Goal: Complete application form

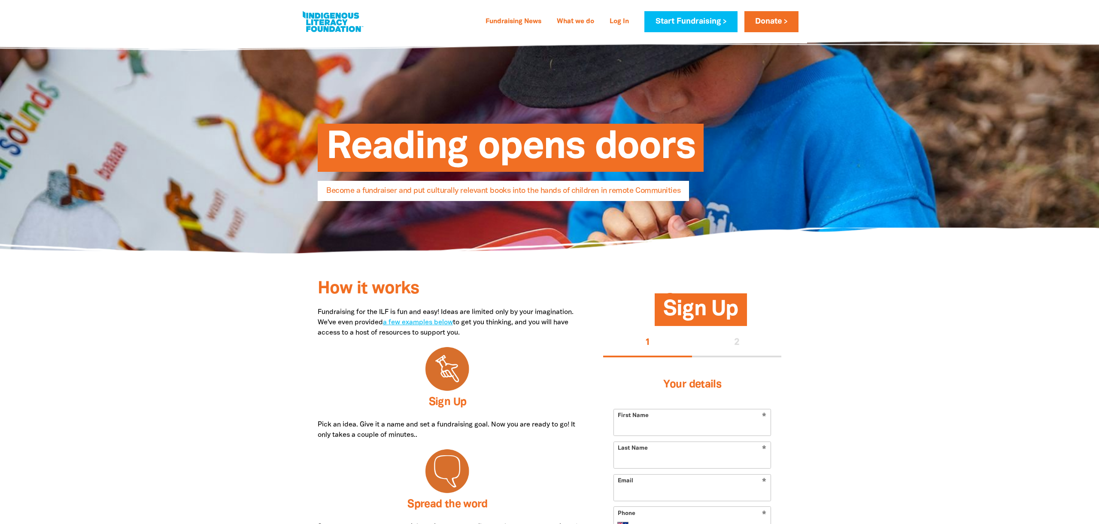
select select "AU"
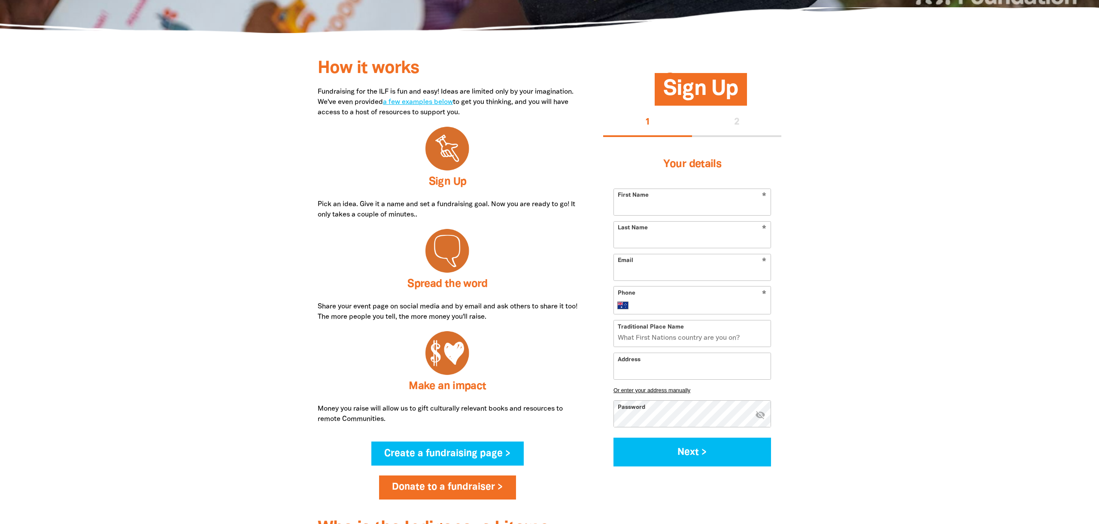
scroll to position [218, 0]
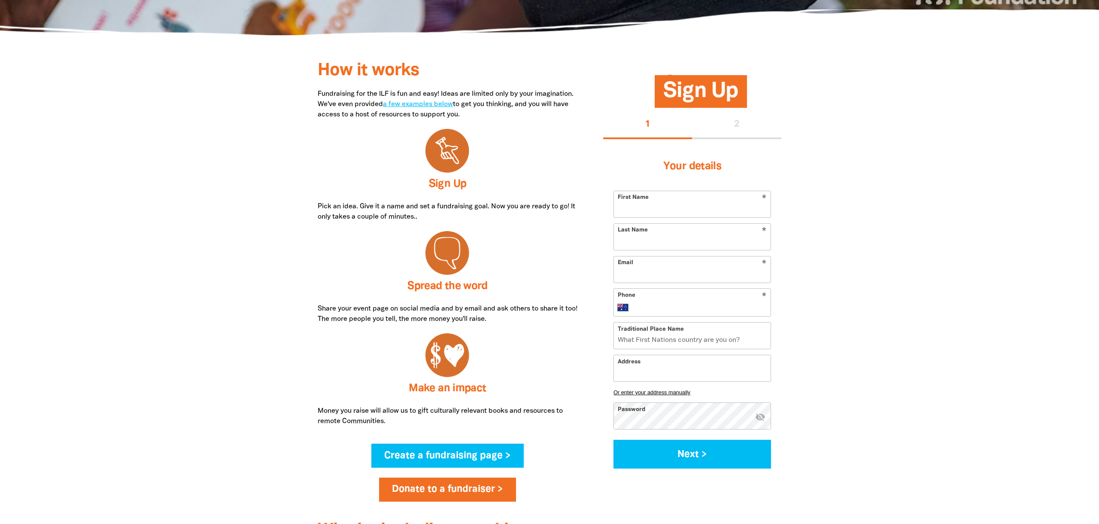
click at [647, 215] on input "First Name" at bounding box center [692, 204] width 157 height 26
type input "Test"
click at [663, 244] on input "Last Name" at bounding box center [692, 237] width 157 height 26
type input "Test"
click at [671, 304] on input "Phone" at bounding box center [701, 307] width 132 height 10
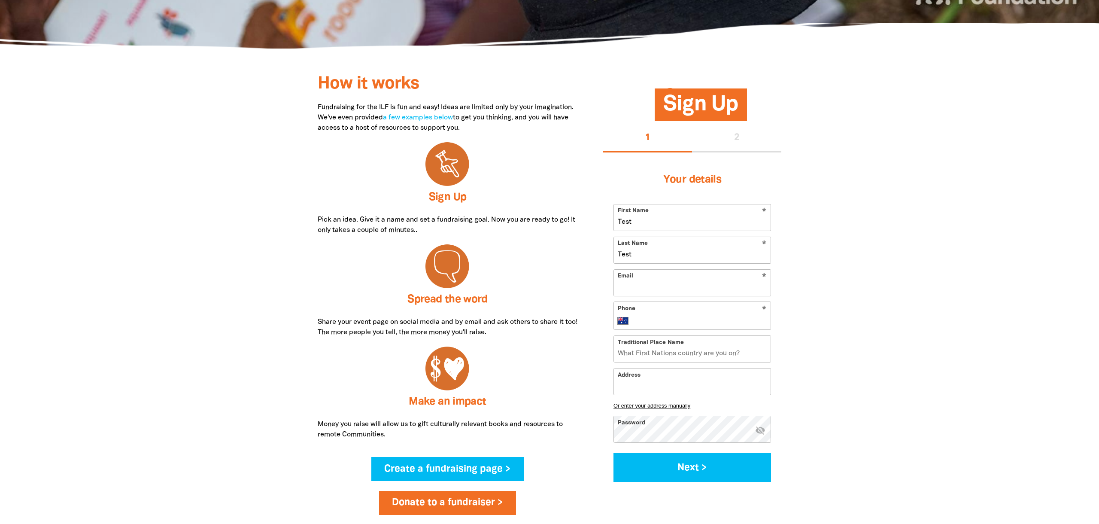
scroll to position [205, 0]
click at [635, 282] on input "Email" at bounding box center [692, 282] width 157 height 26
type input "[PERSON_NAME][EMAIL_ADDRESS][DOMAIN_NAME]"
click at [648, 318] on input "Phone" at bounding box center [701, 320] width 132 height 10
type input "0426 822 604"
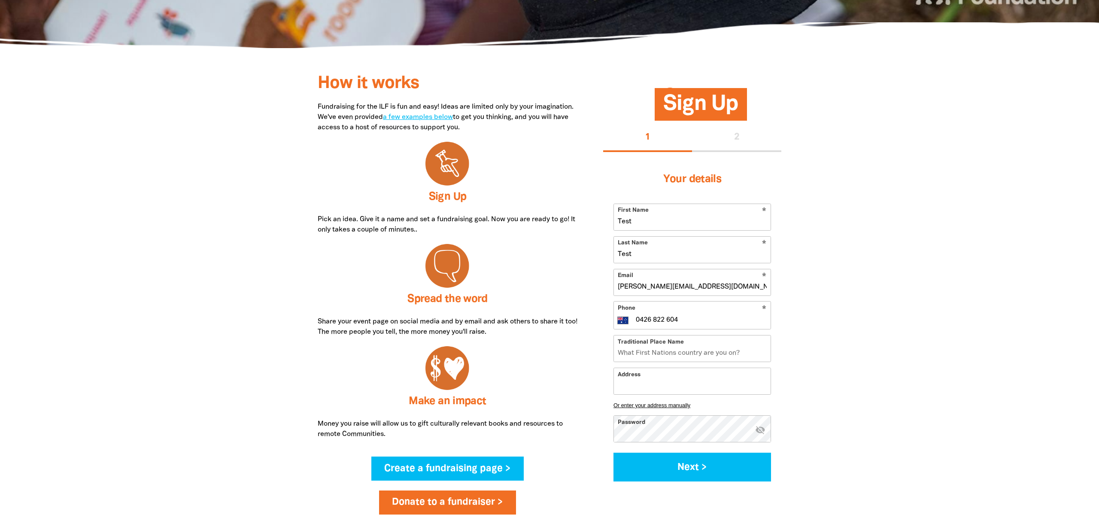
click at [708, 355] on input "Traditional Place Name" at bounding box center [692, 348] width 157 height 26
type input "Gadigal"
click at [764, 388] on input "Address" at bounding box center [692, 381] width 157 height 26
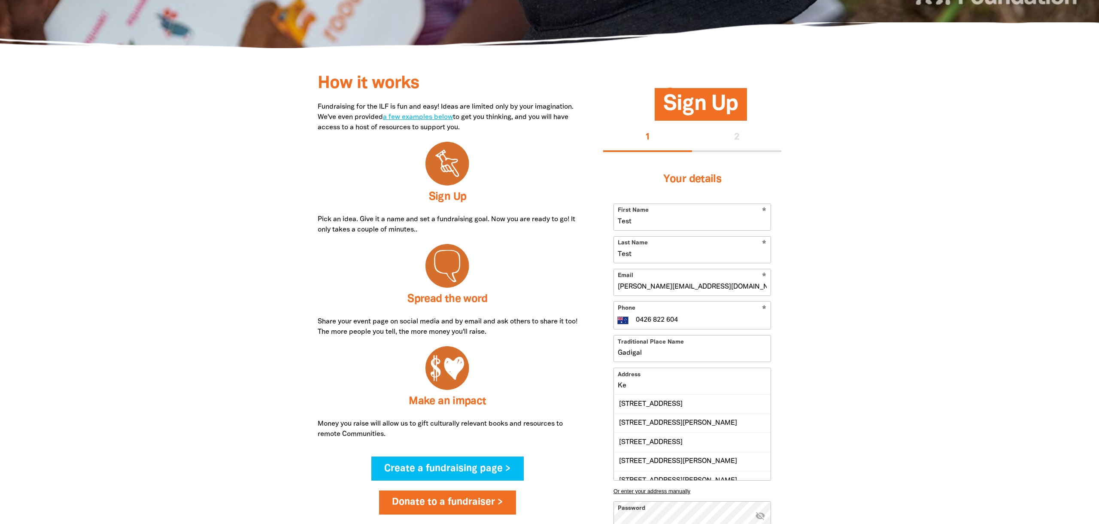
type input "K"
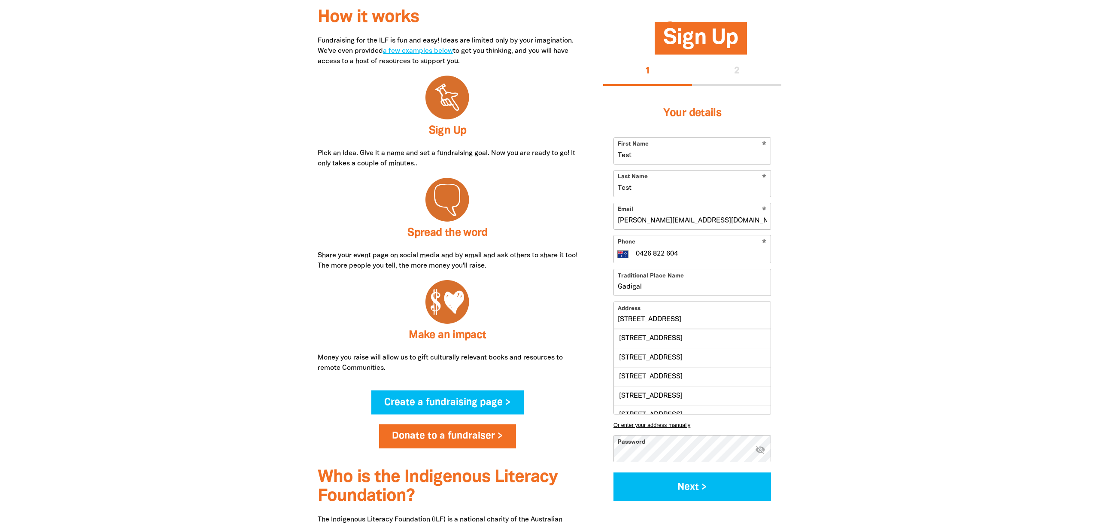
scroll to position [76, 0]
click at [618, 320] on input "[STREET_ADDRESS]" at bounding box center [692, 315] width 157 height 26
click at [694, 337] on div "[STREET_ADDRESS]" at bounding box center [692, 337] width 157 height 18
type input "[STREET_ADDRESS]"
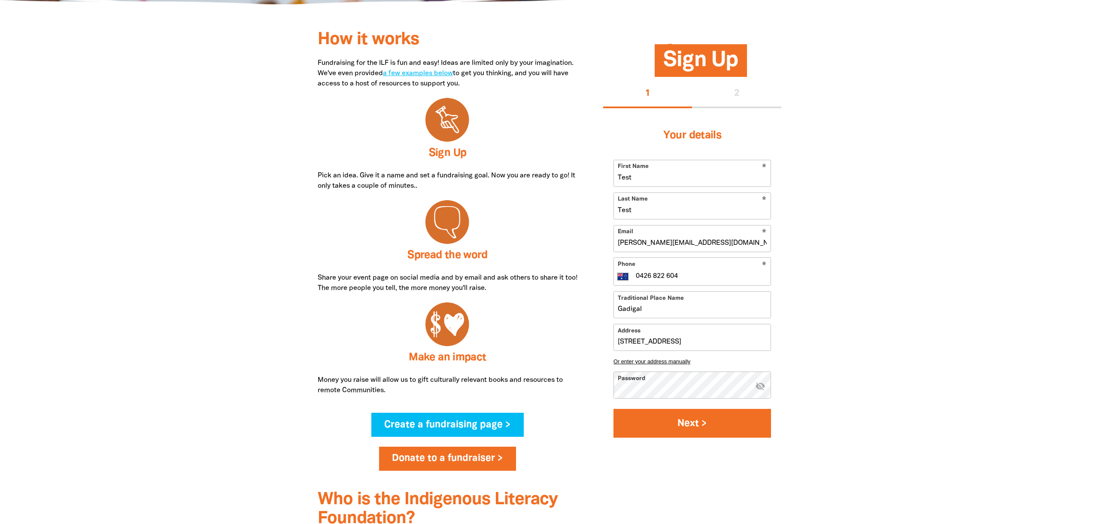
scroll to position [242, 0]
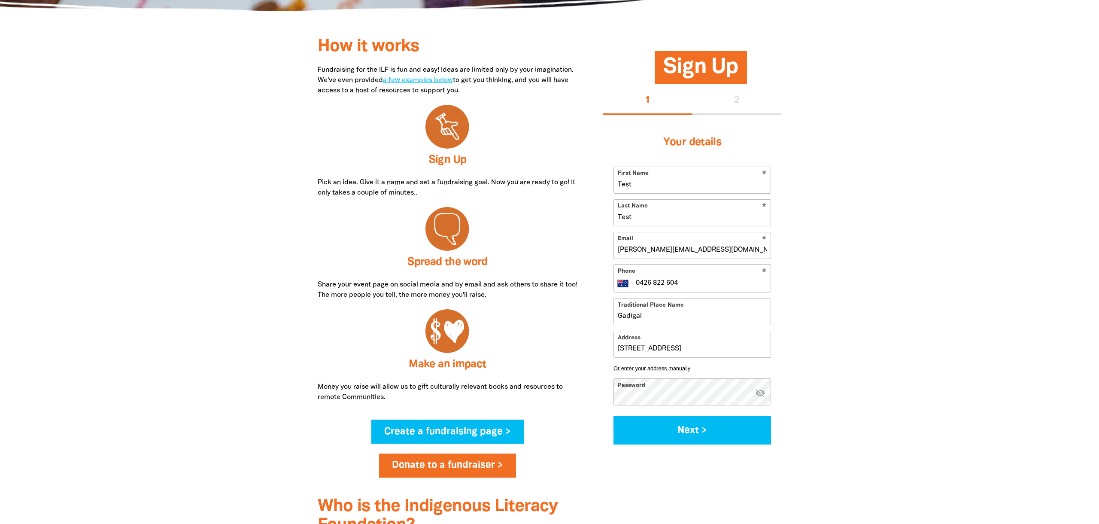
click at [610, 389] on div "Your details * First Name Test * Last Name Test * Email [PERSON_NAME][EMAIL_ADD…" at bounding box center [692, 285] width 178 height 340
click at [614, 416] on button "Next >" at bounding box center [693, 430] width 158 height 29
select select "No"
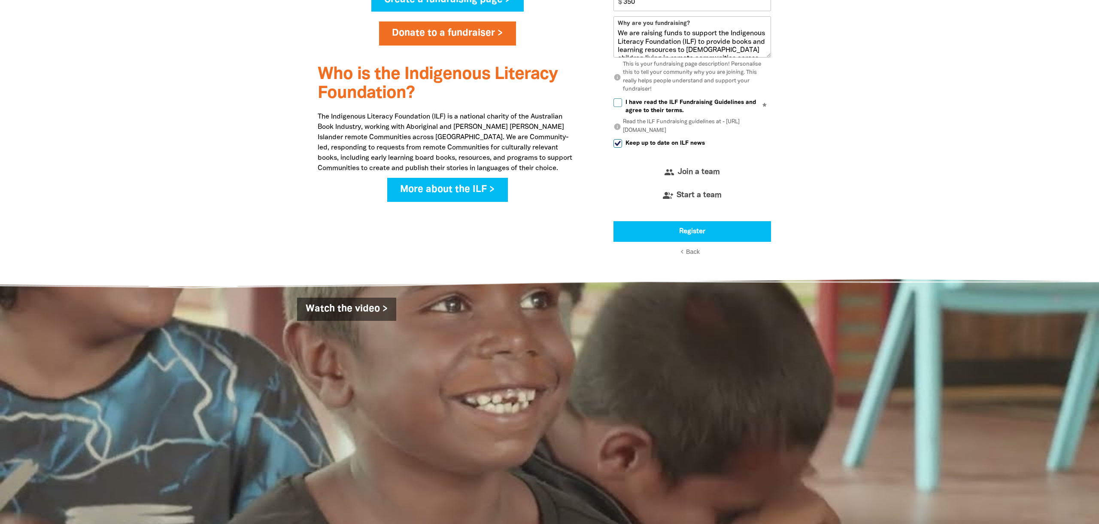
scroll to position [693, 0]
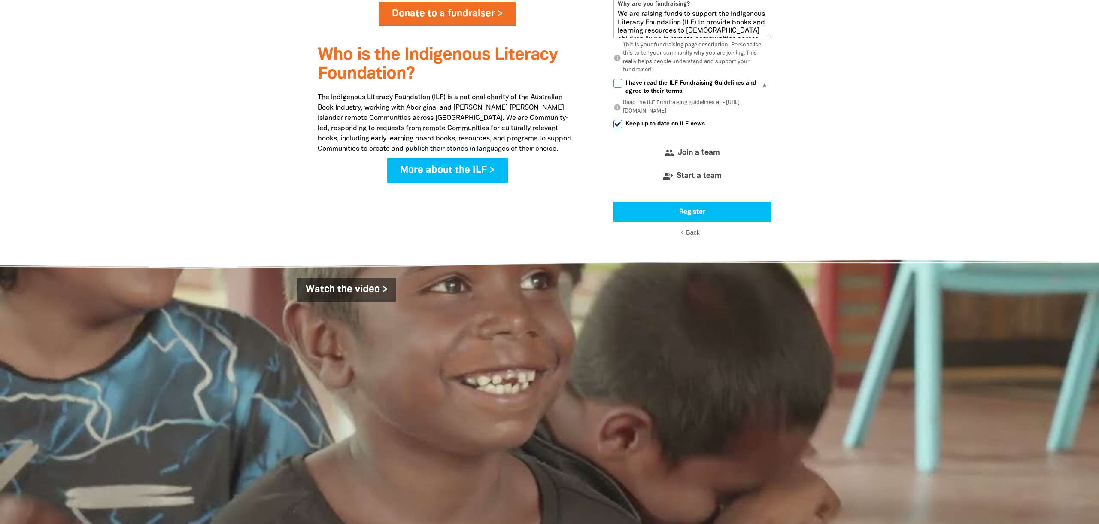
click at [620, 85] on input "I have read the ILF Fundraising Guidelines and agree to their terms." at bounding box center [618, 83] width 9 height 9
checkbox input "true"
click at [725, 111] on p "info Read the ILF Fundraising guidelines at - [URL][DOMAIN_NAME]" at bounding box center [693, 107] width 158 height 17
drag, startPoint x: 724, startPoint y: 111, endPoint x: 626, endPoint y: 110, distance: 97.9
click at [624, 109] on p "info Read the ILF Fundraising guidelines at - [URL][DOMAIN_NAME]" at bounding box center [693, 107] width 158 height 17
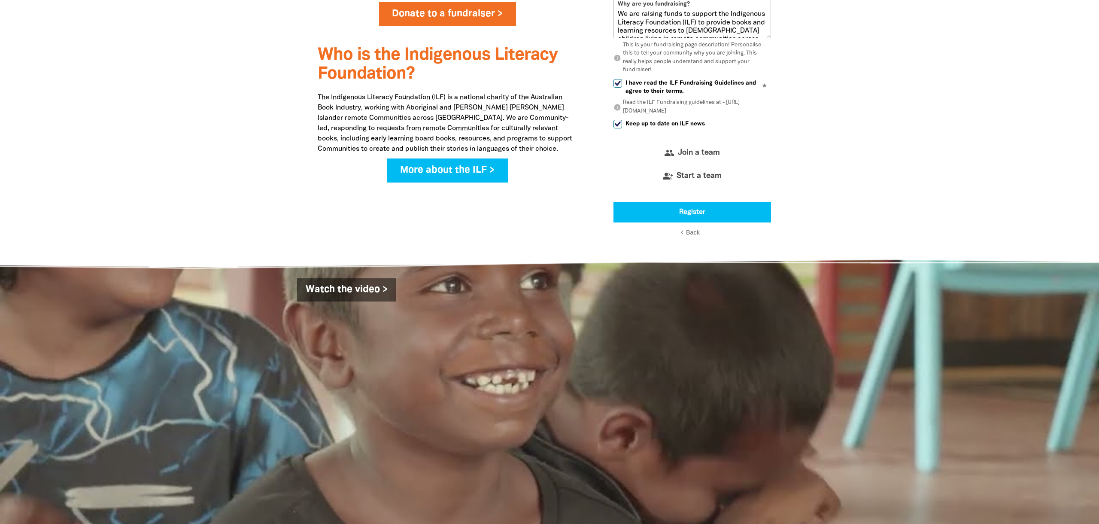
copy p "[URL][DOMAIN_NAME]"
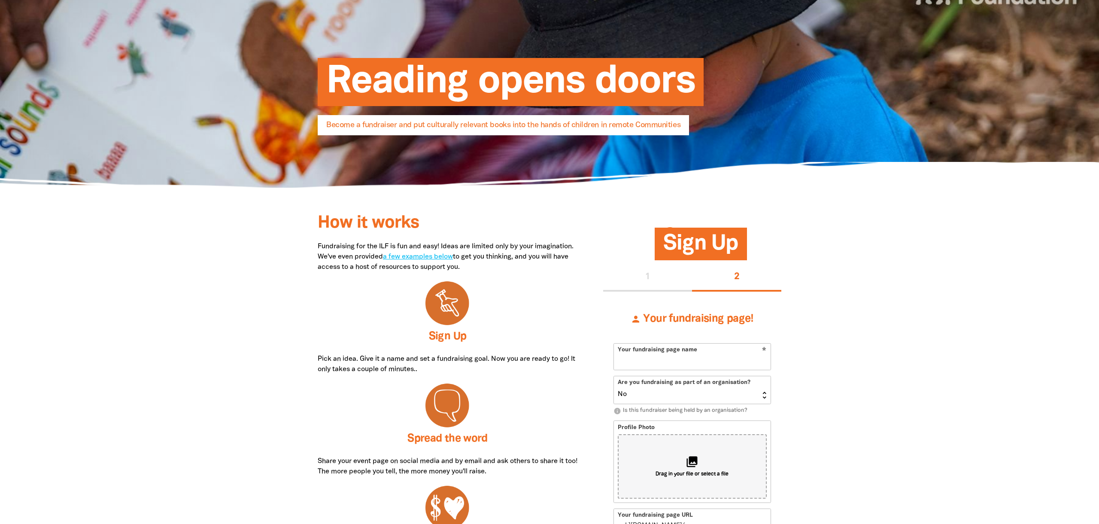
scroll to position [0, 0]
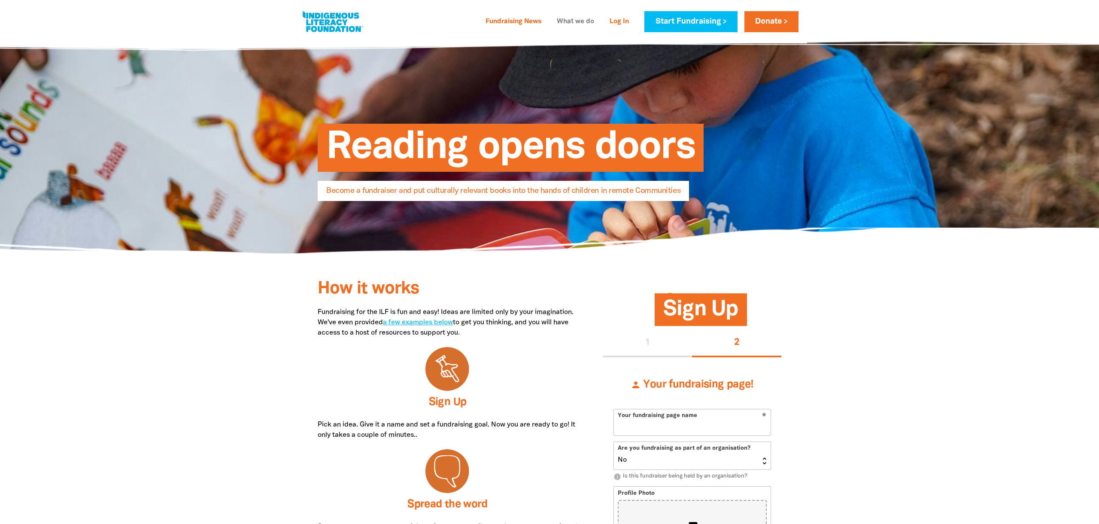
select select "No"
